Goal: Find specific page/section: Find specific page/section

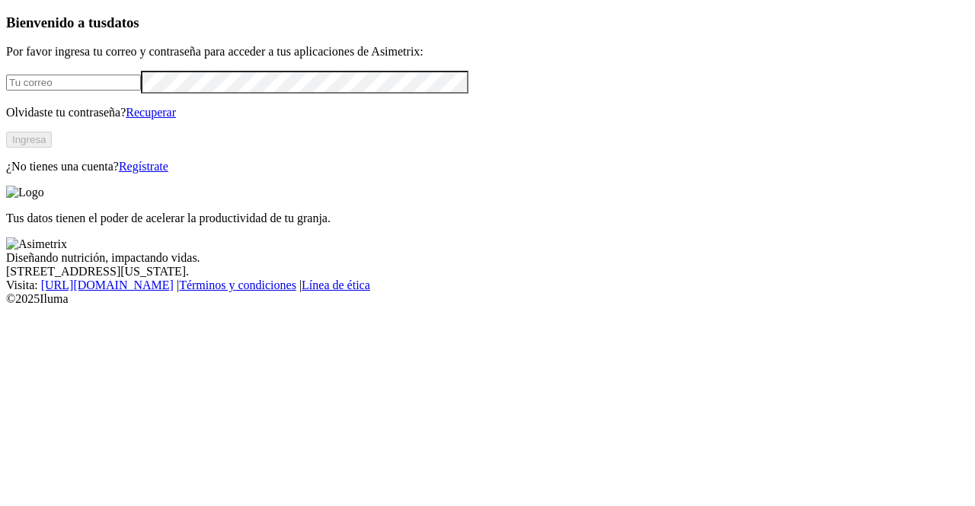
type input "[PERSON_NAME][EMAIL_ADDRESS][PERSON_NAME][DOMAIN_NAME]"
click at [52, 148] on button "Ingresa" at bounding box center [29, 140] width 46 height 16
